Goal: Information Seeking & Learning: Learn about a topic

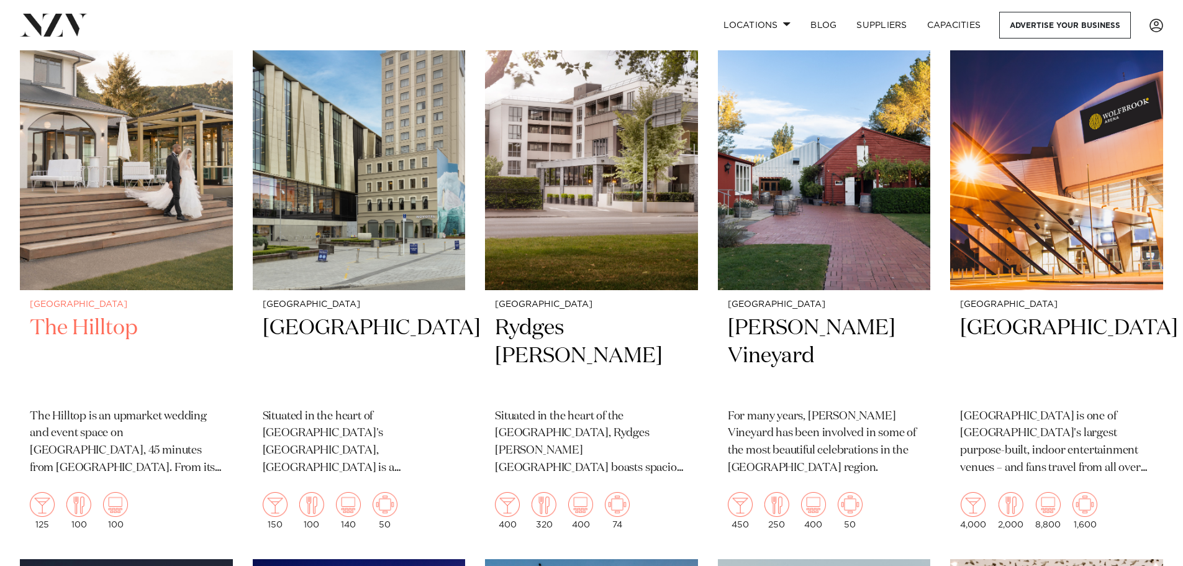
scroll to position [621, 0]
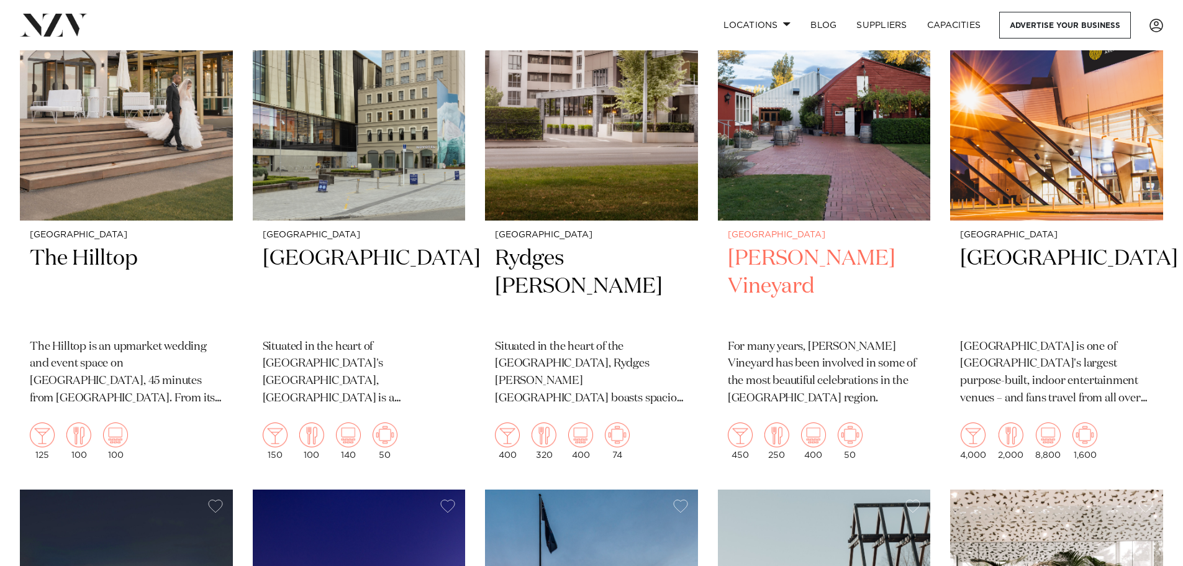
click at [869, 172] on img at bounding box center [824, 78] width 213 height 286
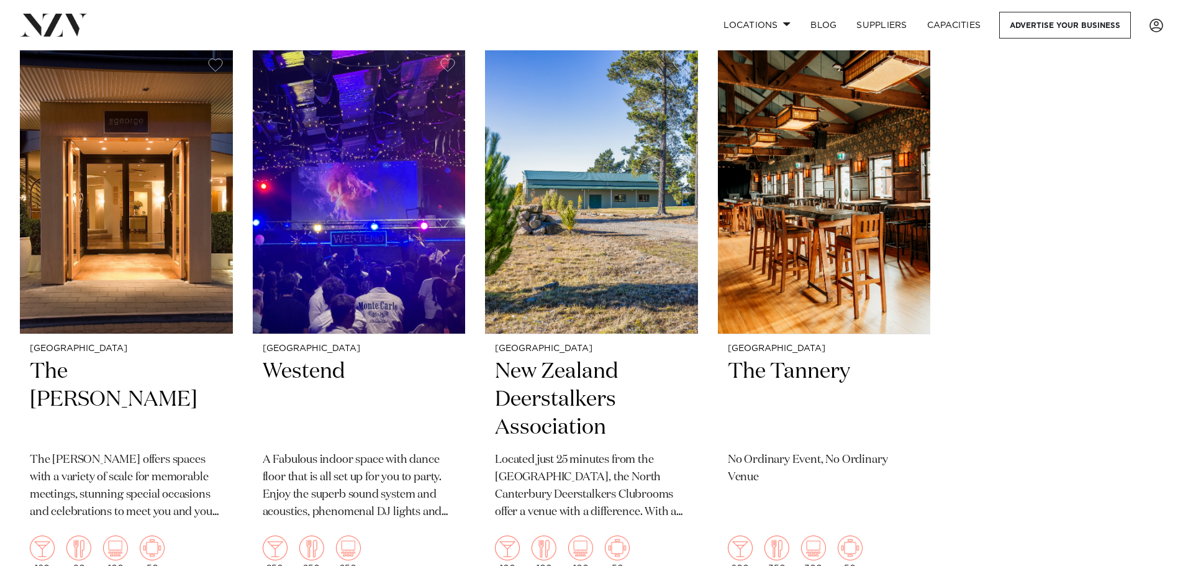
scroll to position [3353, 0]
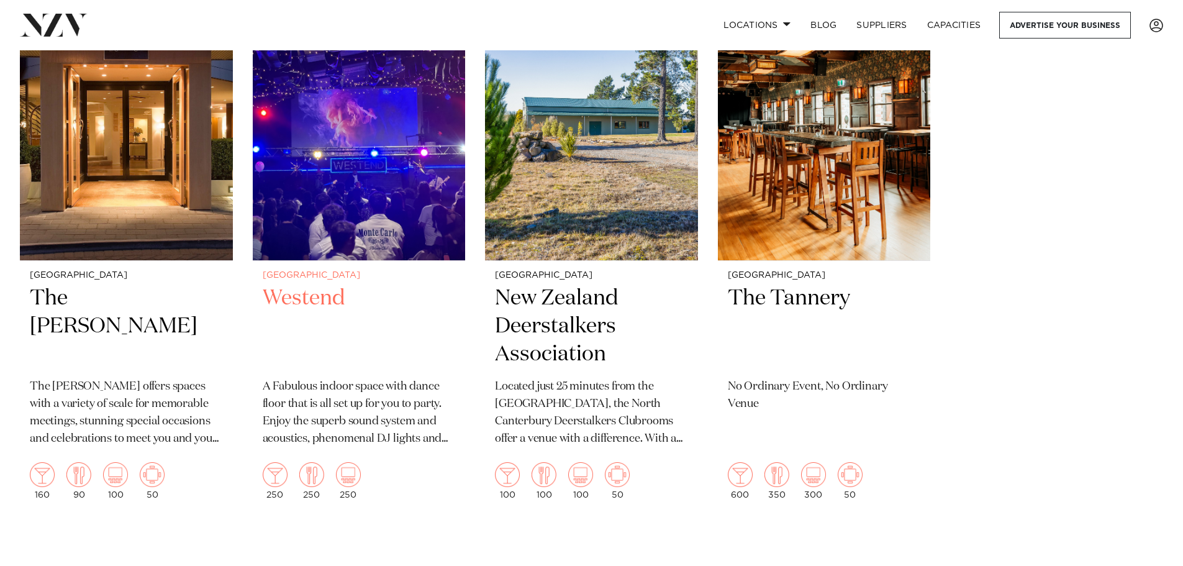
click at [441, 260] on img at bounding box center [359, 118] width 213 height 286
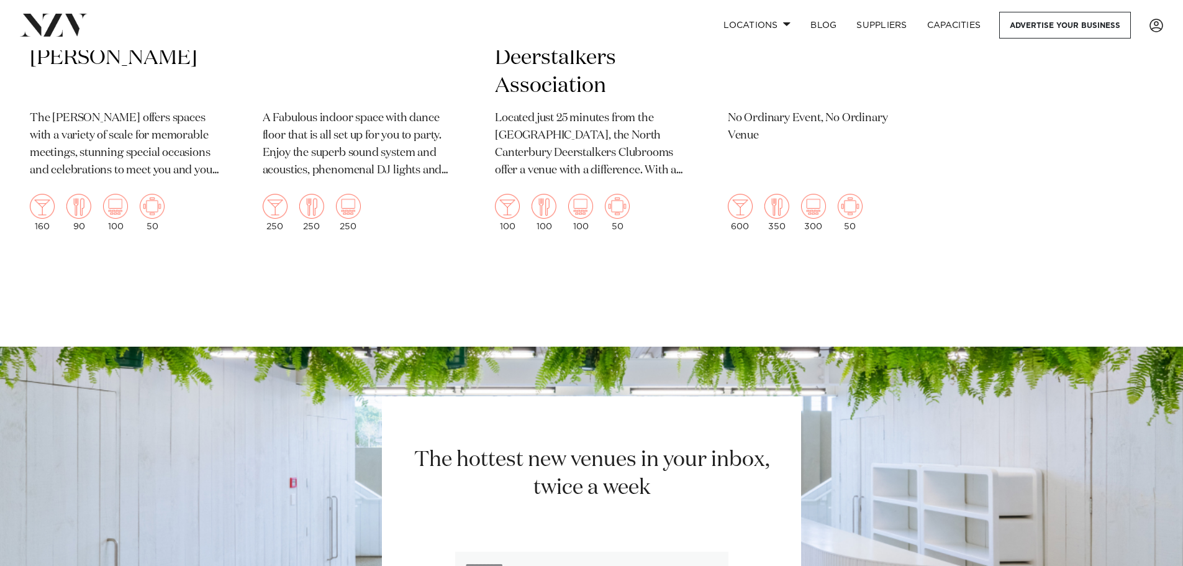
scroll to position [3279, 0]
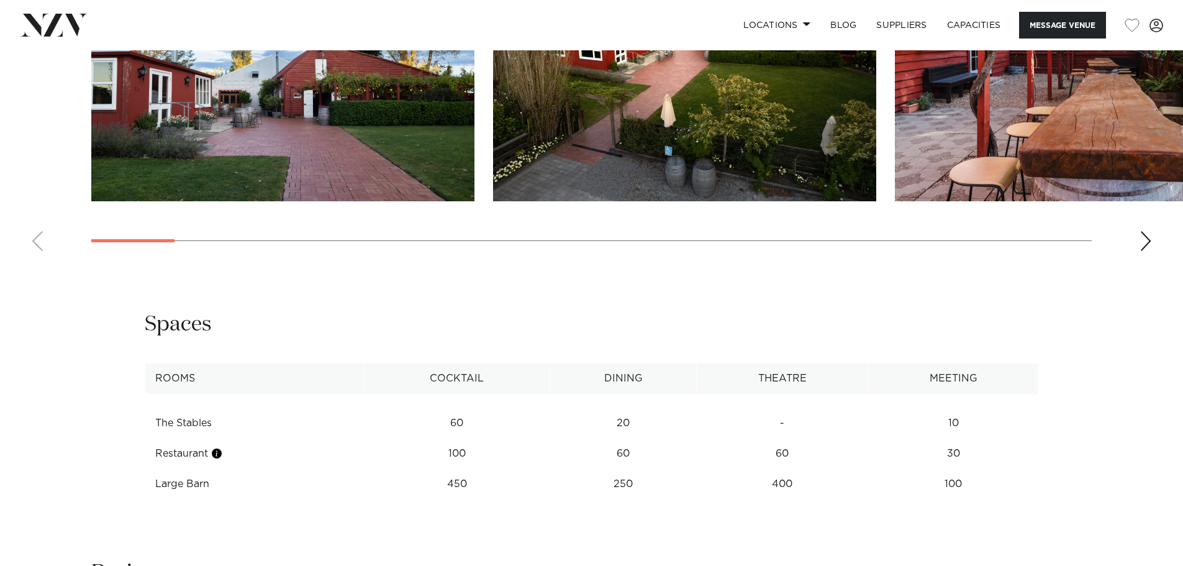
scroll to position [1552, 0]
